Goal: Task Accomplishment & Management: Manage account settings

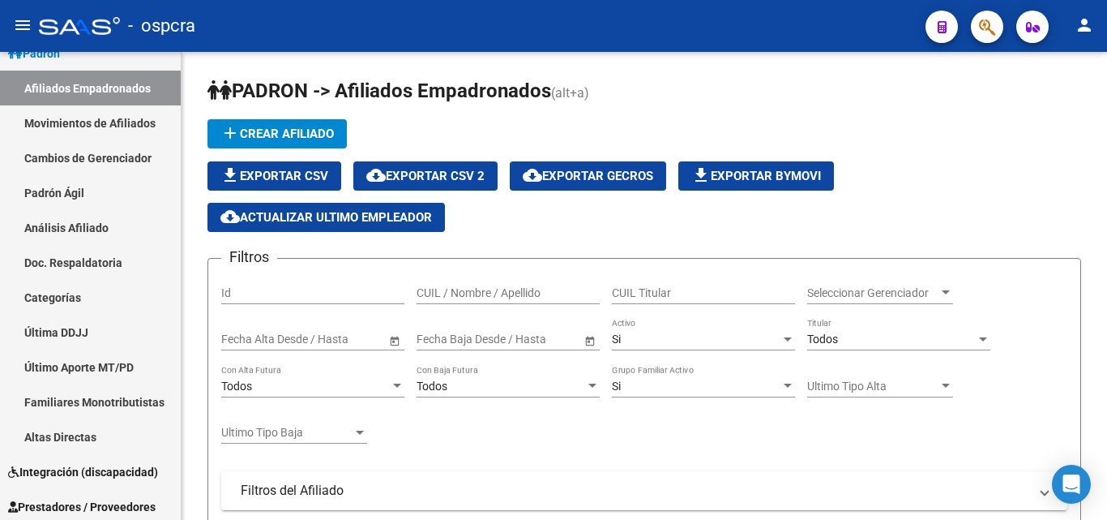
scroll to position [2, 0]
click at [995, 19] on icon "button" at bounding box center [987, 27] width 16 height 19
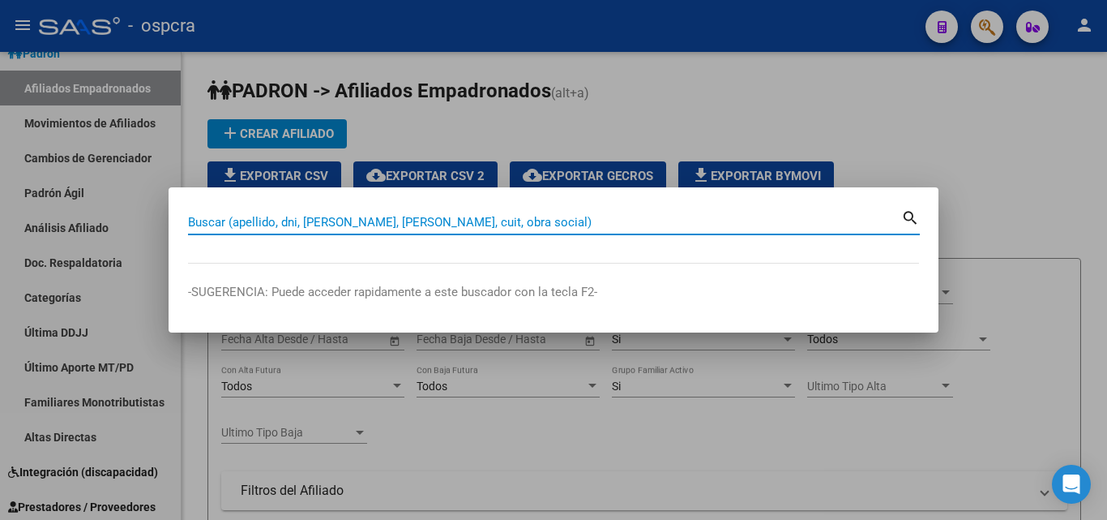
paste input "46455297"
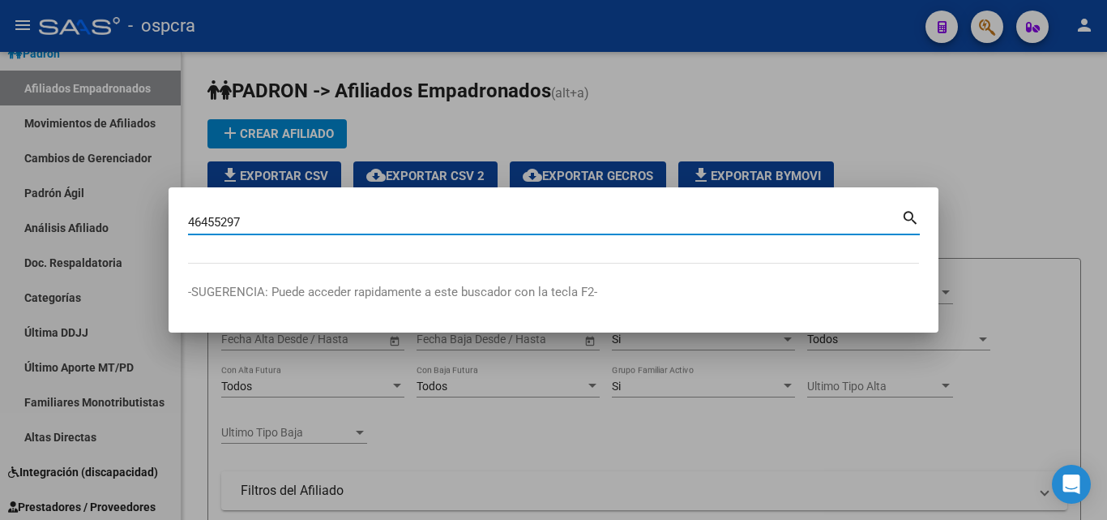
type input "46455297"
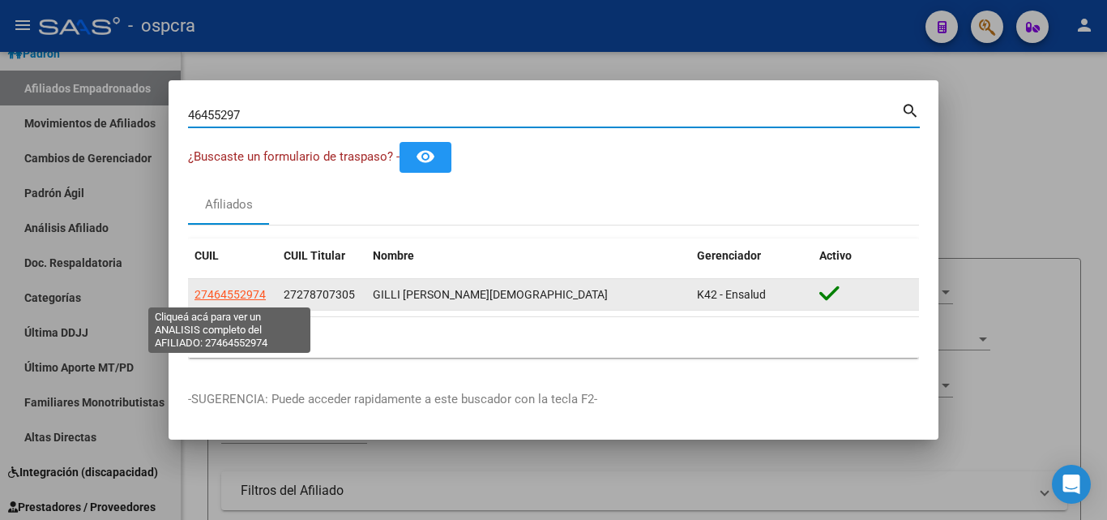
click at [230, 295] on span "27464552974" at bounding box center [230, 294] width 71 height 13
type textarea "27464552974"
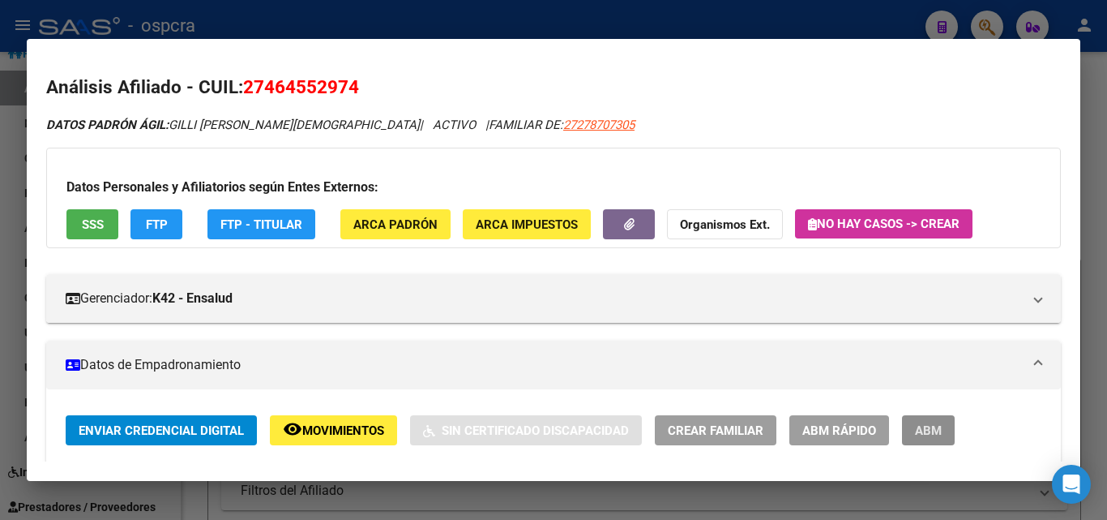
click at [917, 428] on span "ABM" at bounding box center [928, 430] width 27 height 15
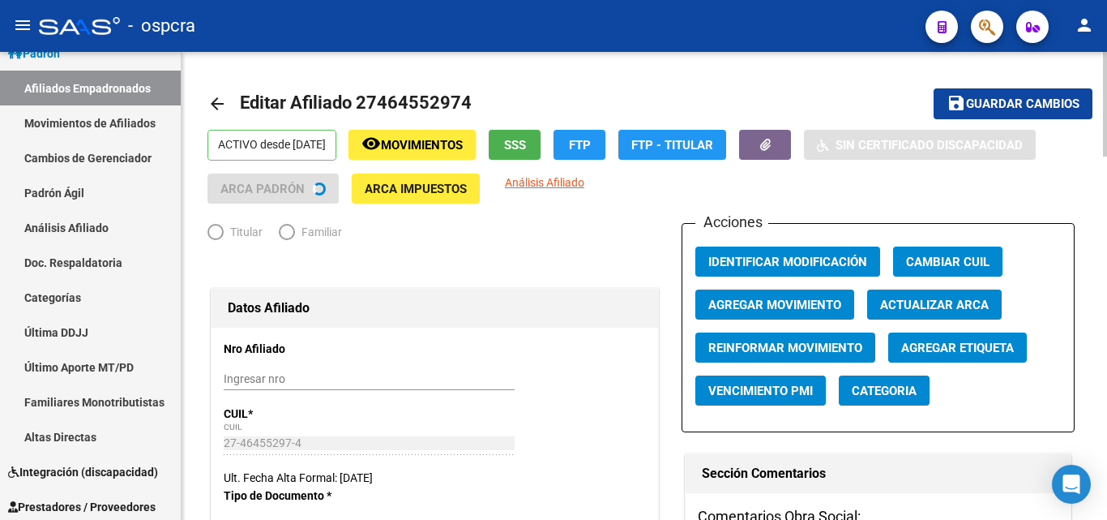
radio input "true"
type input "30-53025412-3"
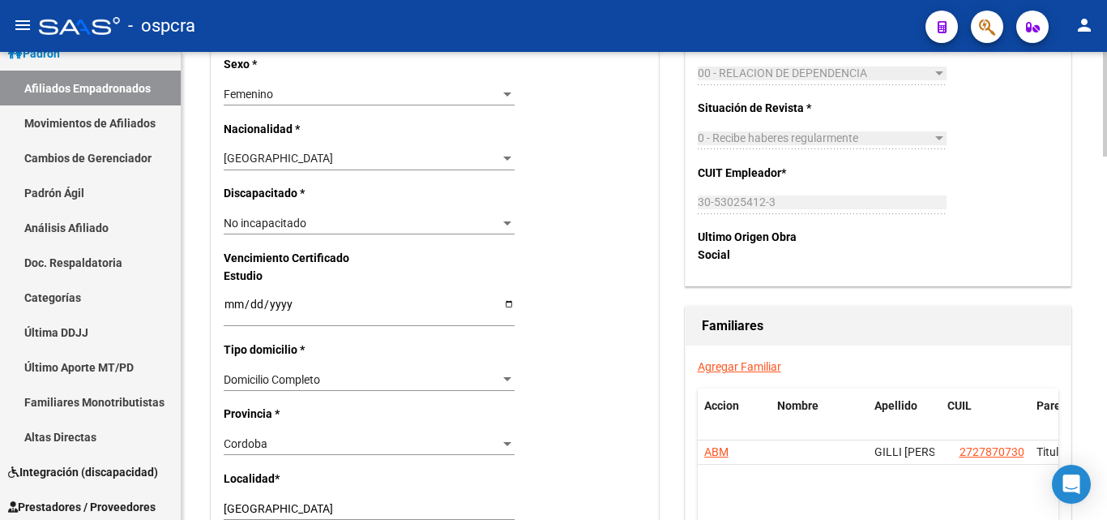
scroll to position [1054, 0]
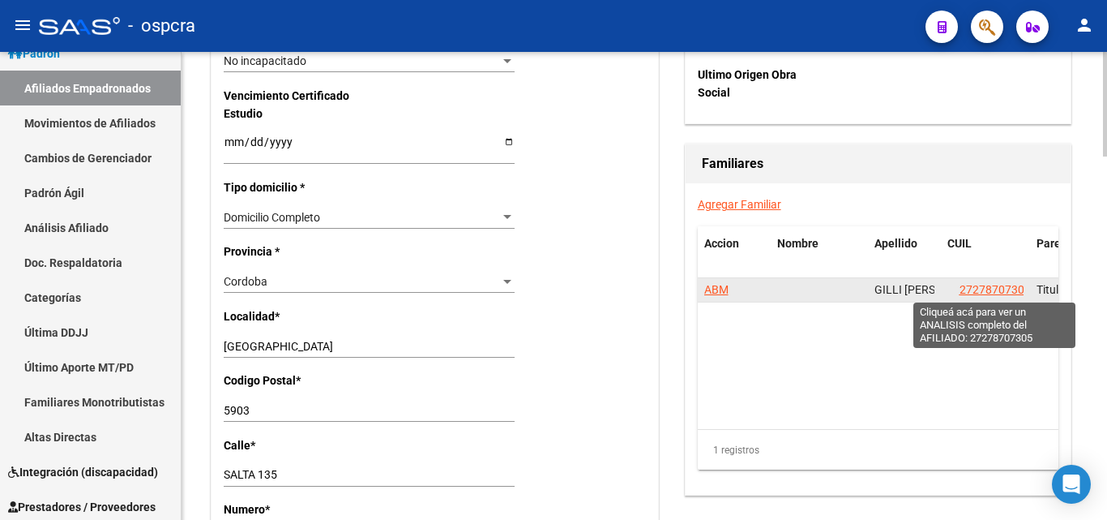
click at [1004, 293] on span "27278707305" at bounding box center [995, 289] width 71 height 13
type textarea "27278707305"
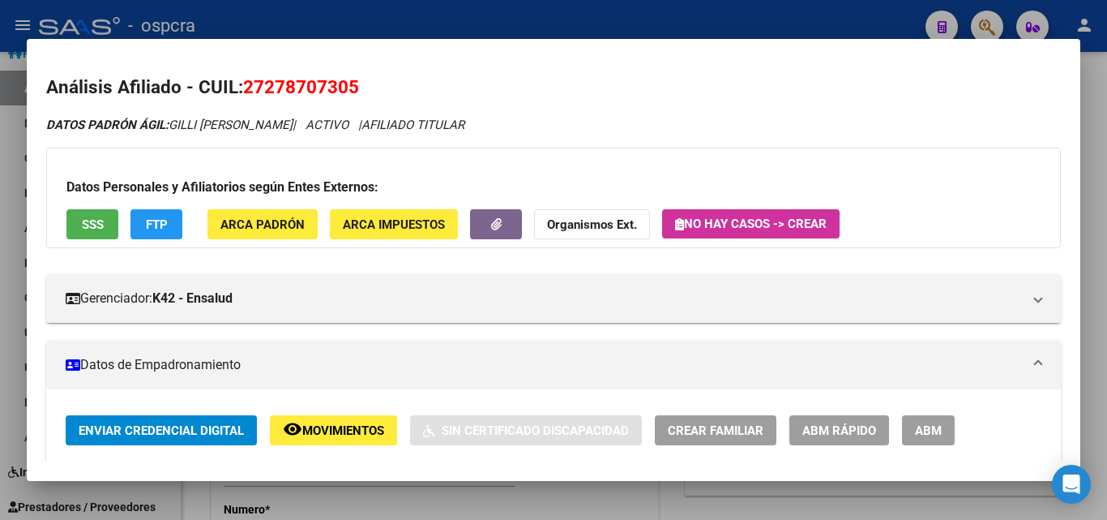
click at [0, 244] on div at bounding box center [553, 260] width 1107 height 520
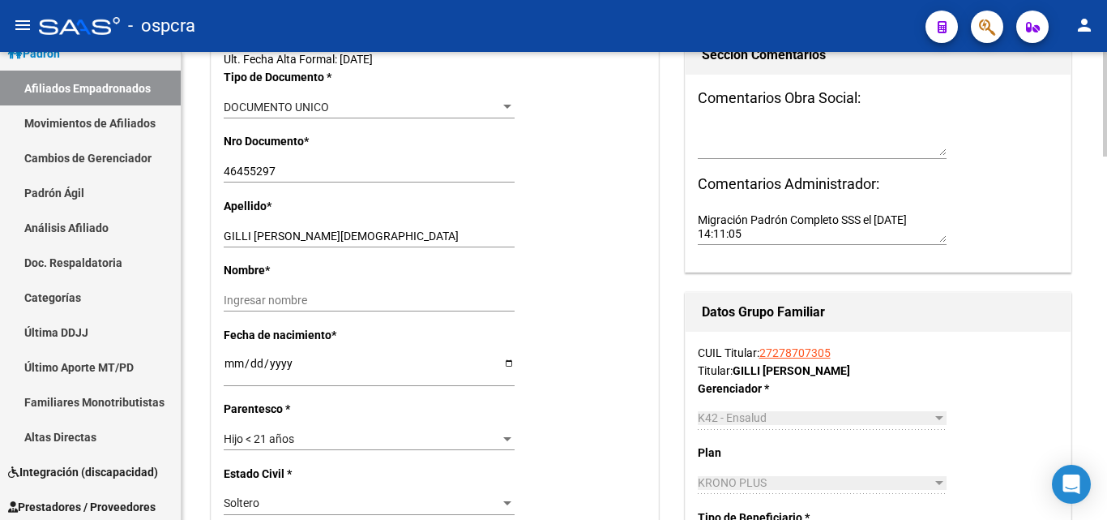
scroll to position [324, 0]
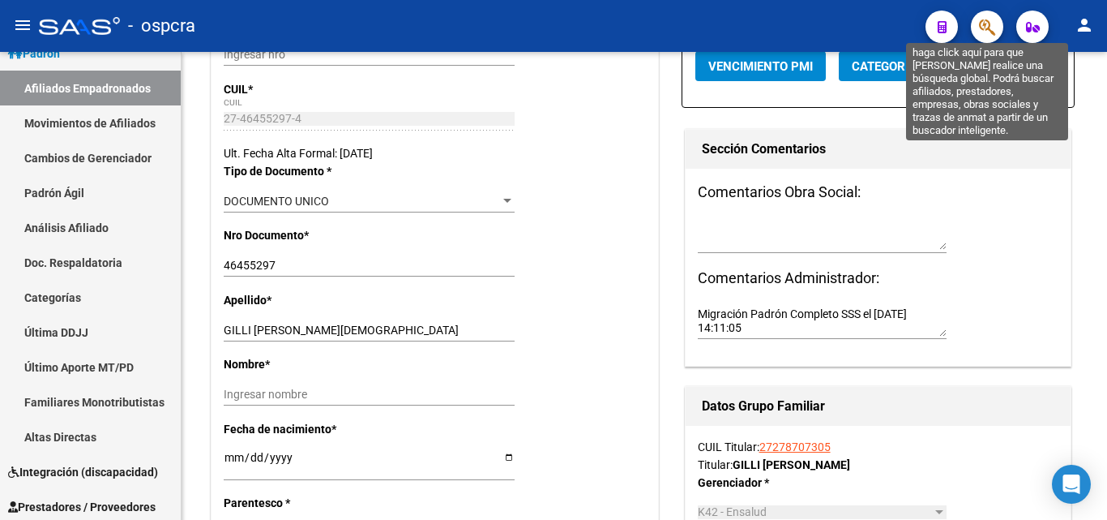
click at [997, 31] on button "button" at bounding box center [987, 27] width 32 height 32
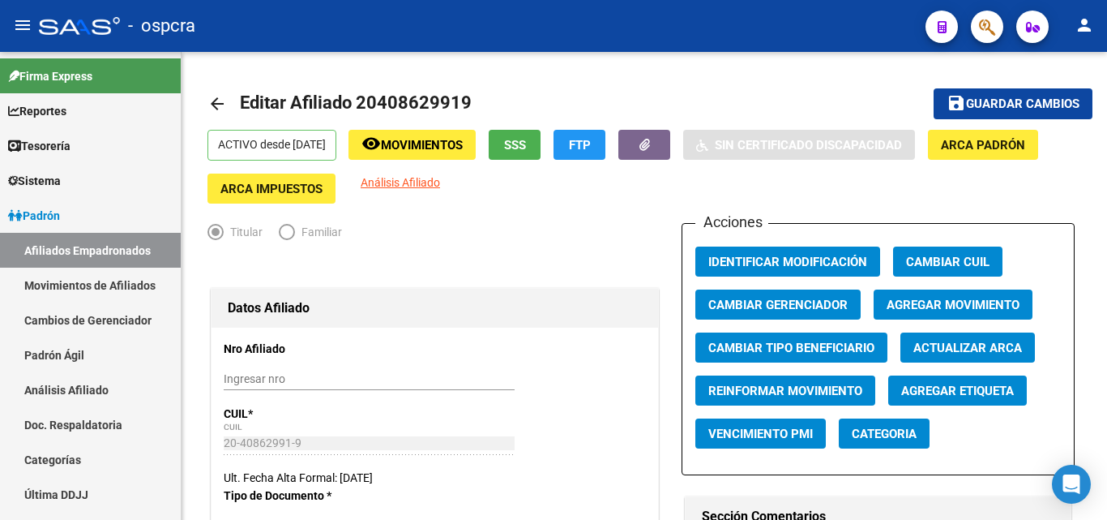
scroll to position [515, 0]
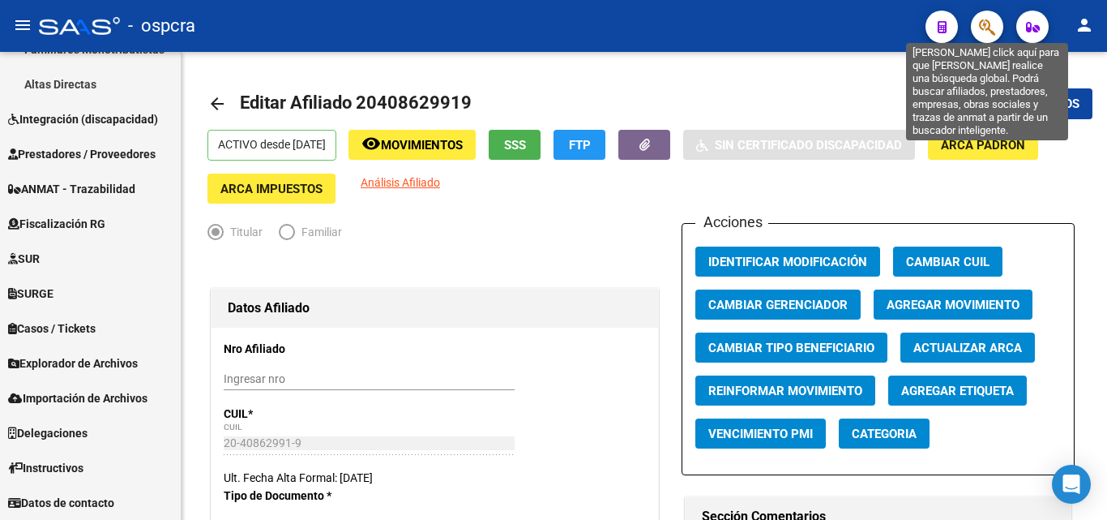
click at [980, 24] on icon "button" at bounding box center [987, 27] width 16 height 19
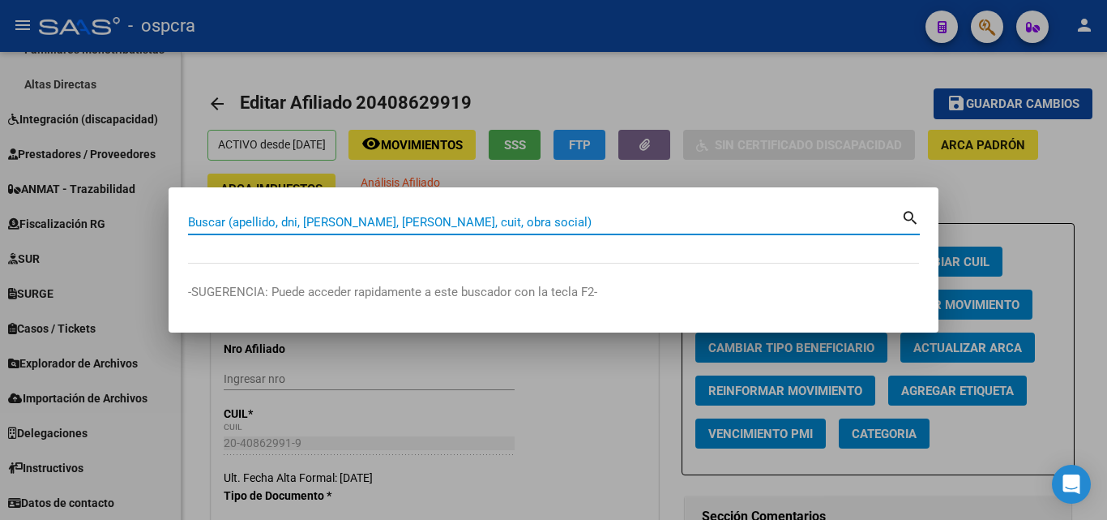
paste input "39049732"
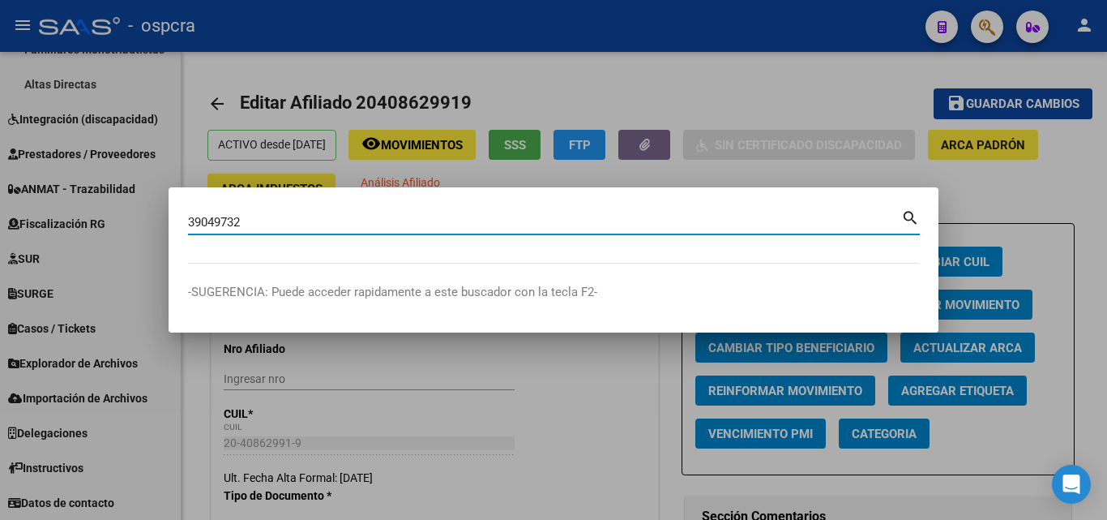
type input "39049732"
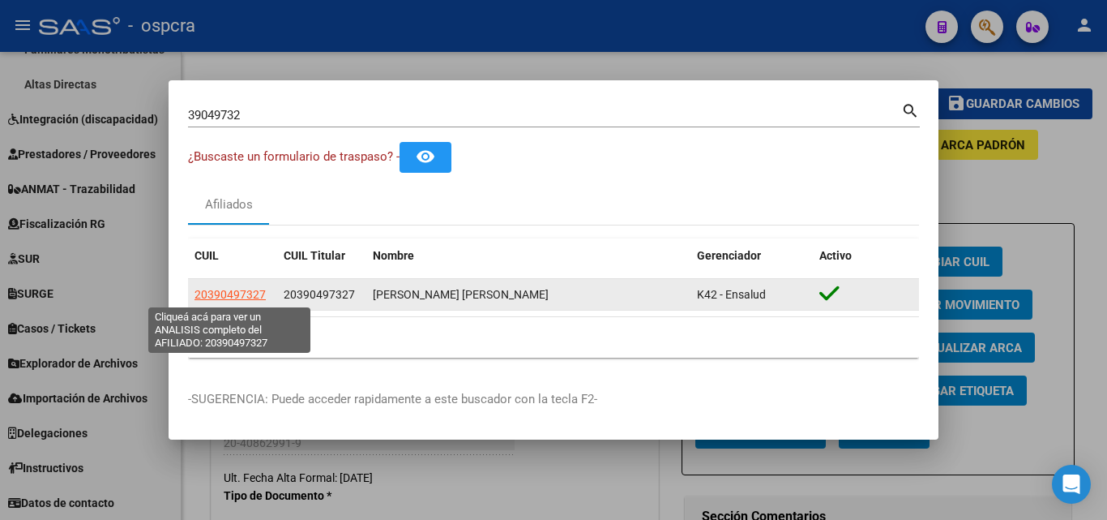
click at [242, 288] on span "20390497327" at bounding box center [230, 294] width 71 height 13
type textarea "20390497327"
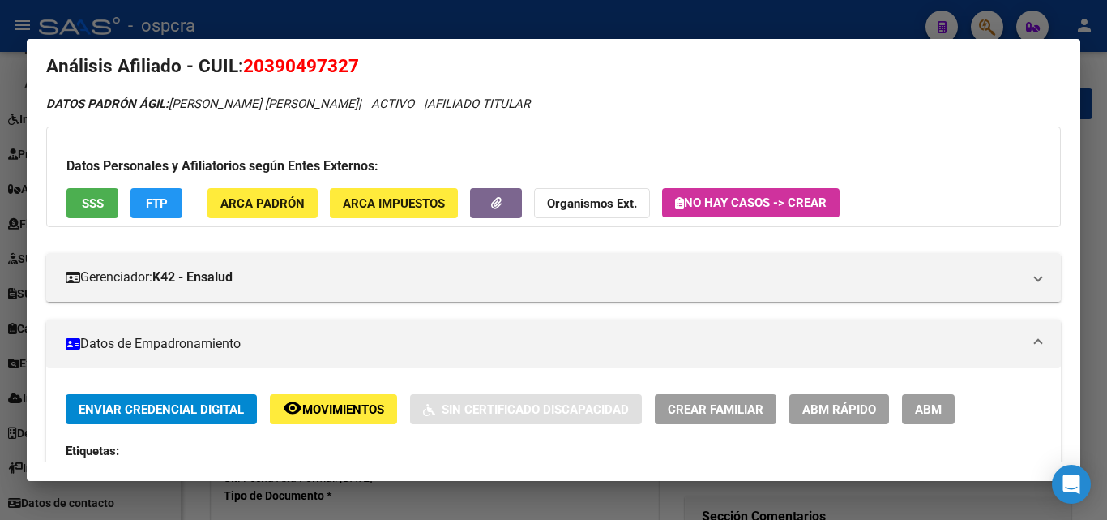
scroll to position [0, 0]
